Goal: Find specific page/section: Find specific page/section

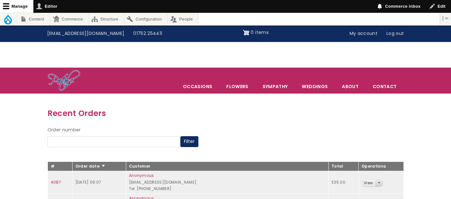
scroll to position [61, 0]
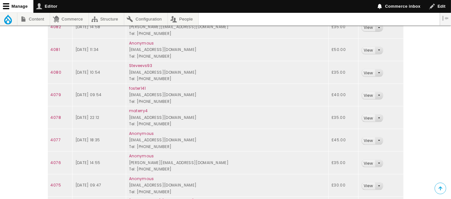
scroll to position [275, 0]
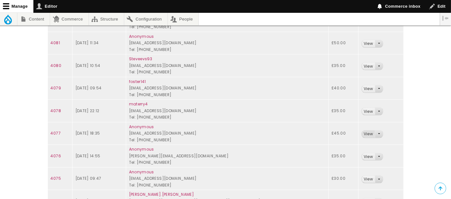
click at [366, 131] on link "View" at bounding box center [367, 134] width 13 height 7
click at [364, 65] on link "View" at bounding box center [367, 66] width 13 height 7
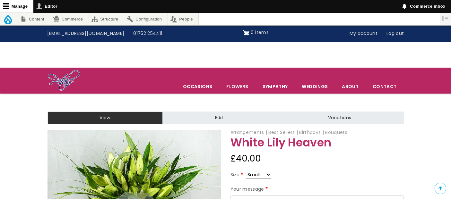
scroll to position [71, 0]
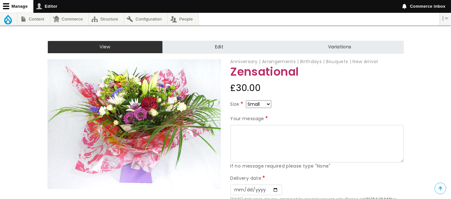
scroll to position [36, 0]
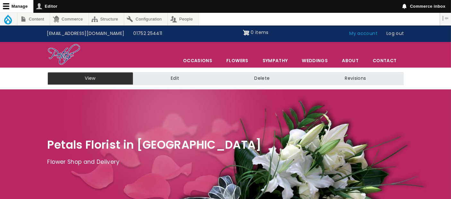
click at [368, 35] on link "My account" at bounding box center [363, 34] width 37 height 12
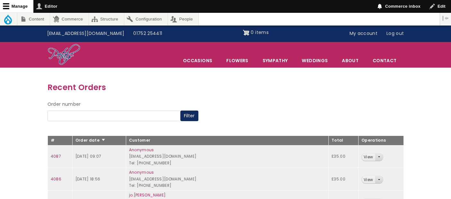
scroll to position [107, 0]
